Goal: Find specific page/section: Find specific page/section

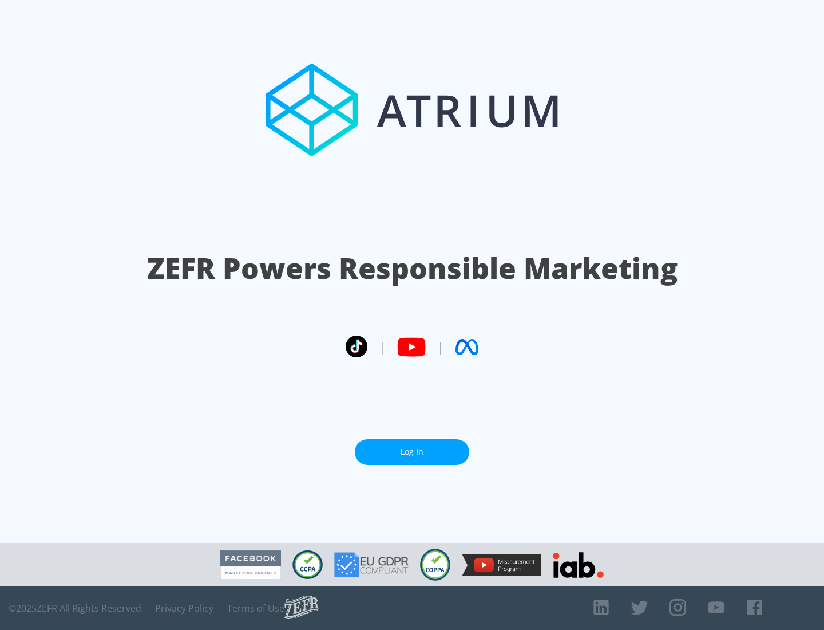
click at [412, 452] on link "Log In" at bounding box center [412, 452] width 115 height 26
